Goal: Task Accomplishment & Management: Use online tool/utility

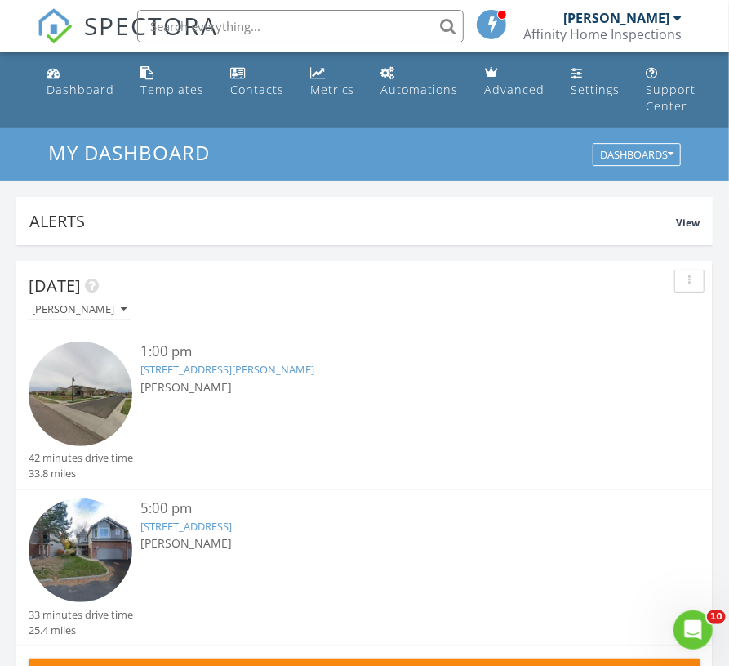
click at [206, 367] on link "25668 E Archer Pl, Aurora, CO 80018" at bounding box center [227, 369] width 174 height 15
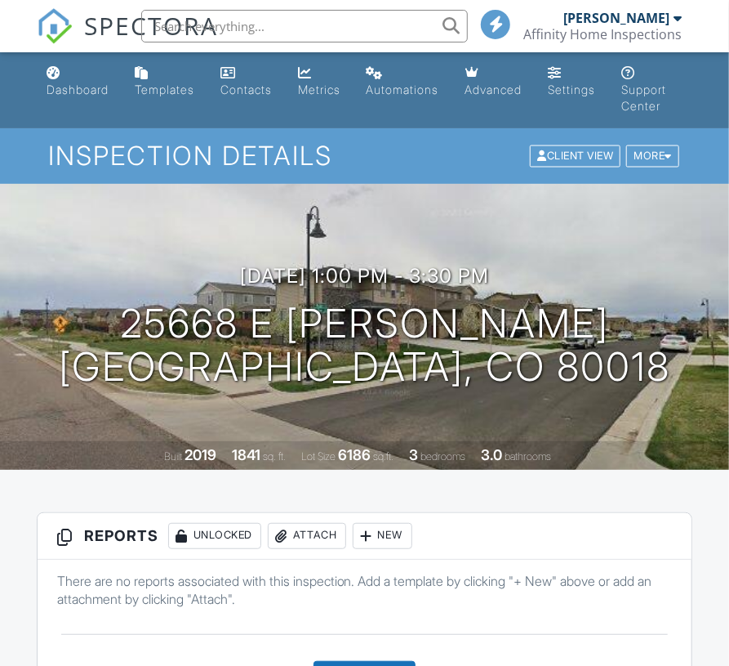
click at [375, 528] on div at bounding box center [367, 536] width 16 height 16
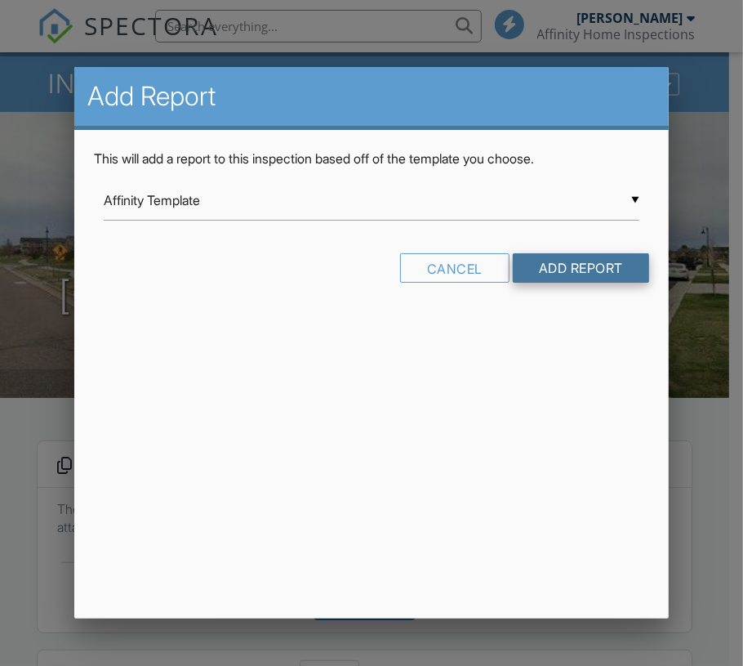
click at [551, 267] on input "Add Report" at bounding box center [581, 267] width 136 height 29
